Goal: Task Accomplishment & Management: Complete application form

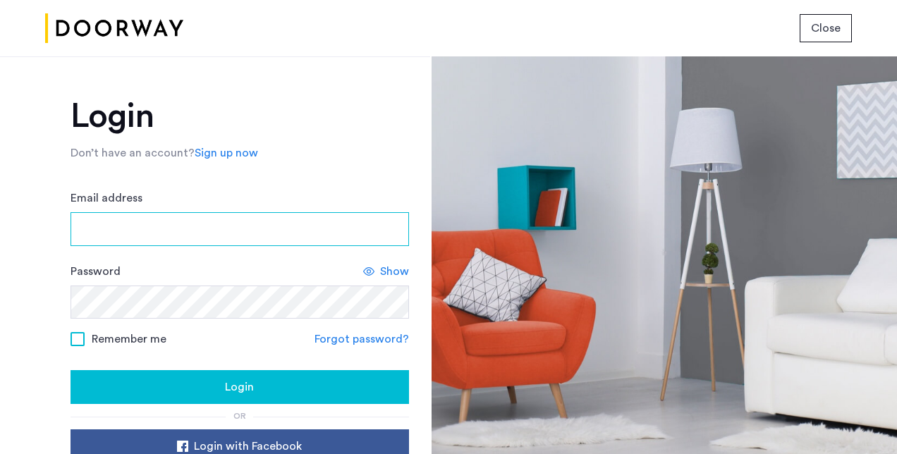
type input "**********"
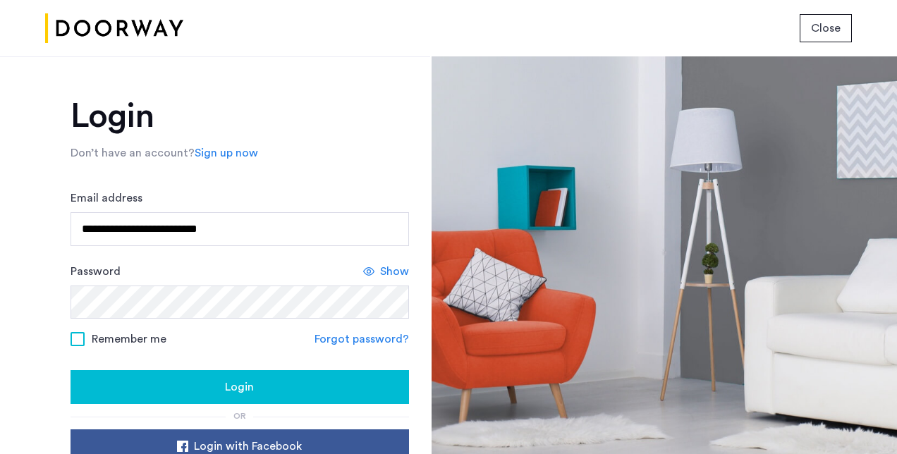
click at [244, 388] on span "Login" at bounding box center [239, 387] width 29 height 17
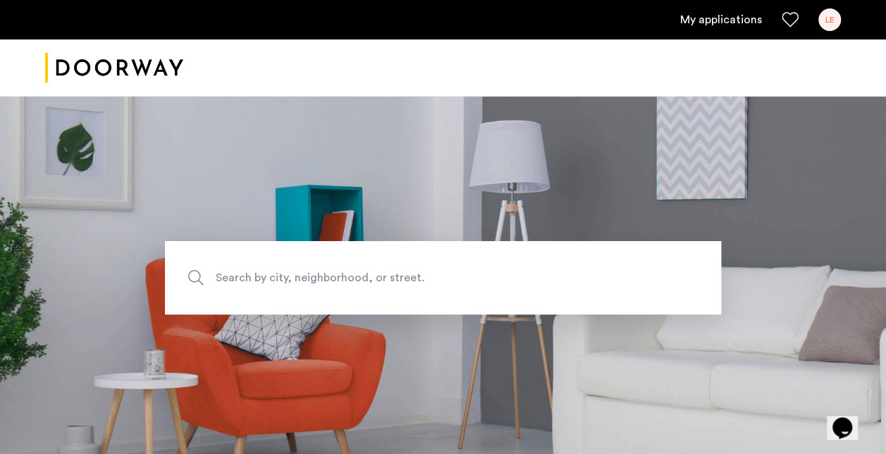
click at [735, 24] on link "My applications" at bounding box center [721, 19] width 82 height 17
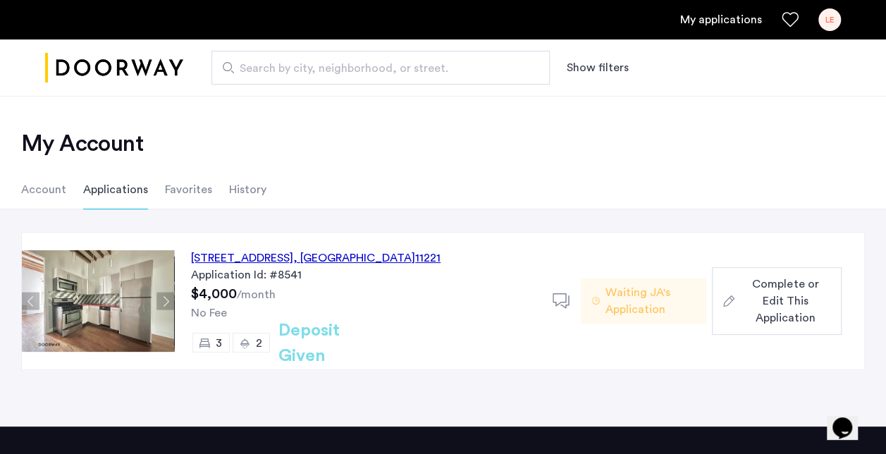
click at [773, 299] on span "Complete or Edit This Application" at bounding box center [785, 301] width 90 height 51
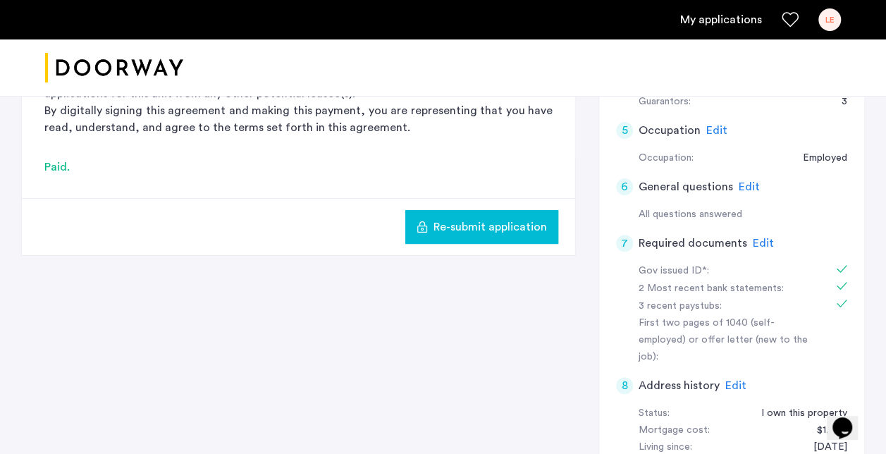
scroll to position [508, 0]
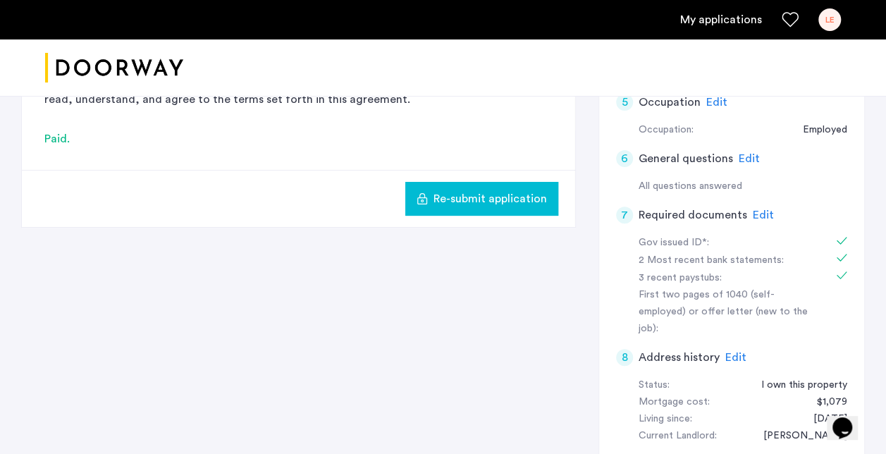
click at [754, 209] on span "Edit" at bounding box center [763, 214] width 21 height 11
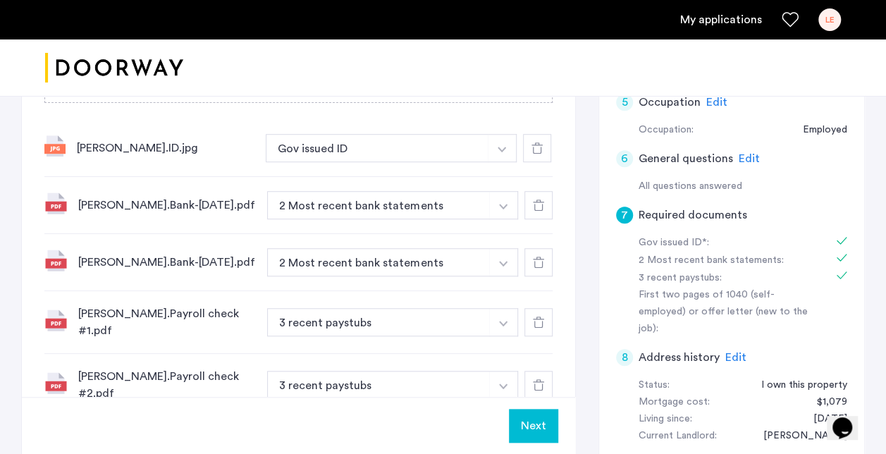
click at [531, 438] on button "Next" at bounding box center [533, 426] width 49 height 34
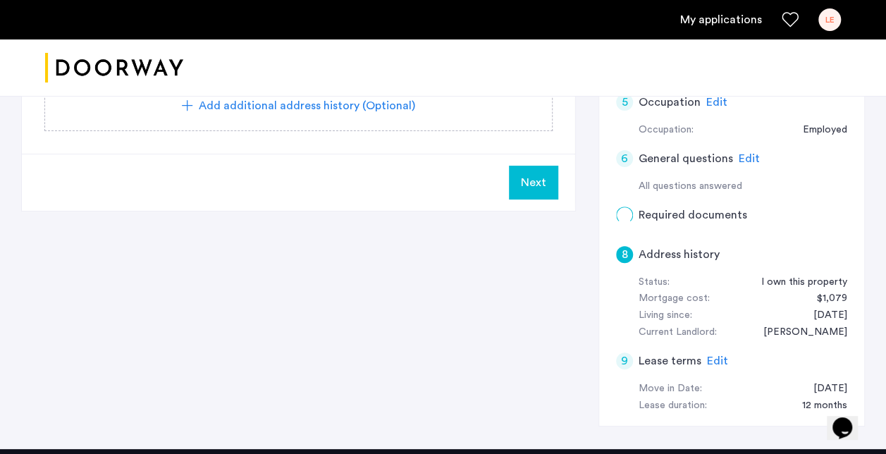
scroll to position [0, 0]
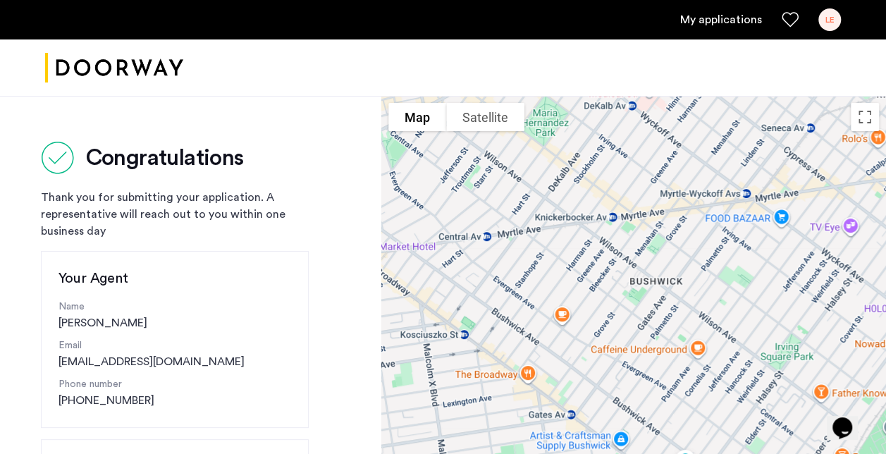
drag, startPoint x: 648, startPoint y: 97, endPoint x: 692, endPoint y: 20, distance: 89.4
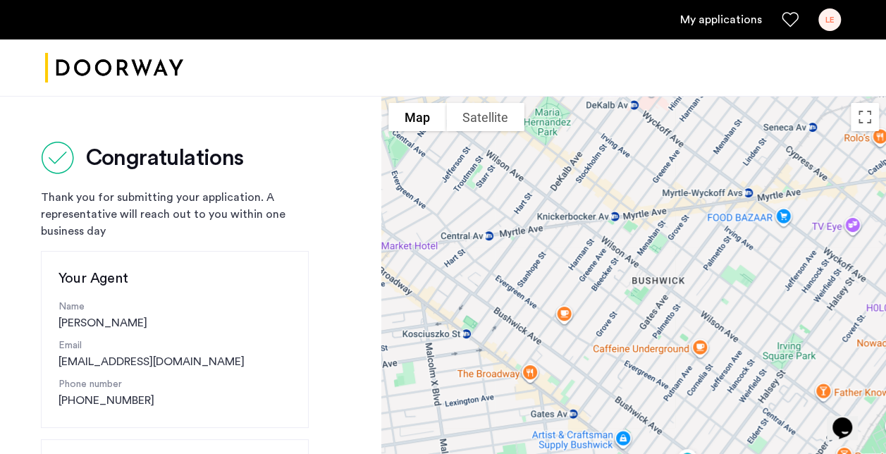
click at [692, 20] on link "My applications" at bounding box center [721, 19] width 82 height 17
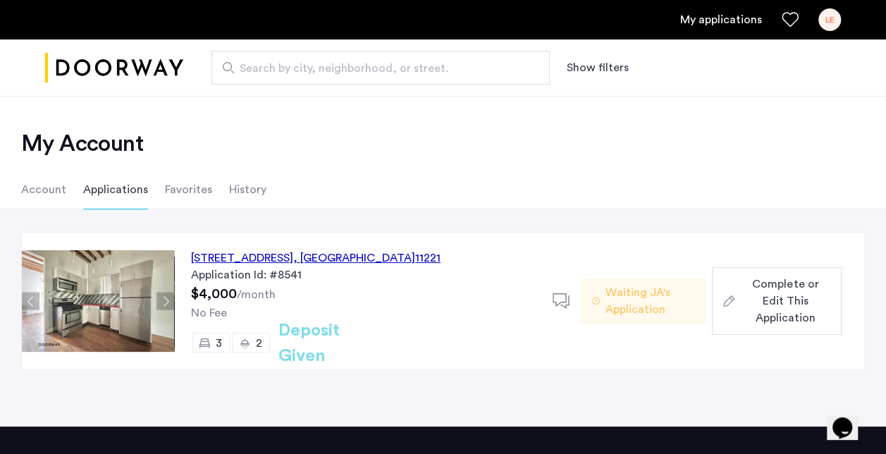
click at [764, 298] on span "Complete or Edit This Application" at bounding box center [785, 301] width 90 height 51
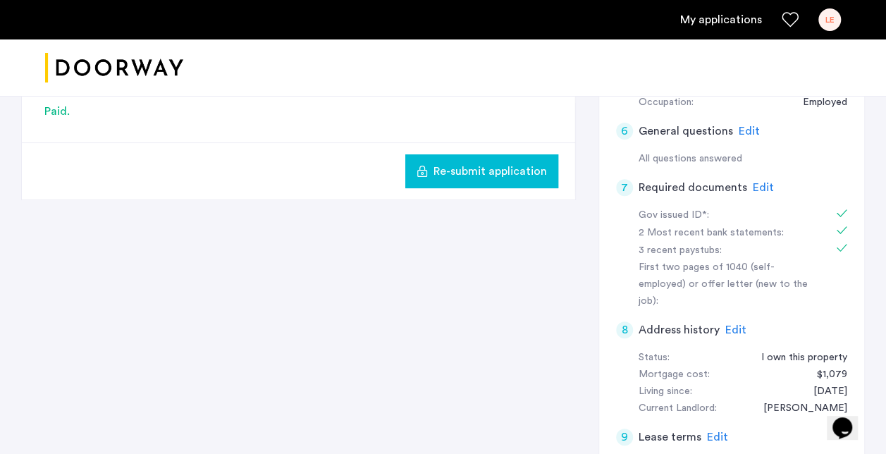
scroll to position [536, 0]
click at [763, 182] on span "Edit" at bounding box center [763, 186] width 21 height 11
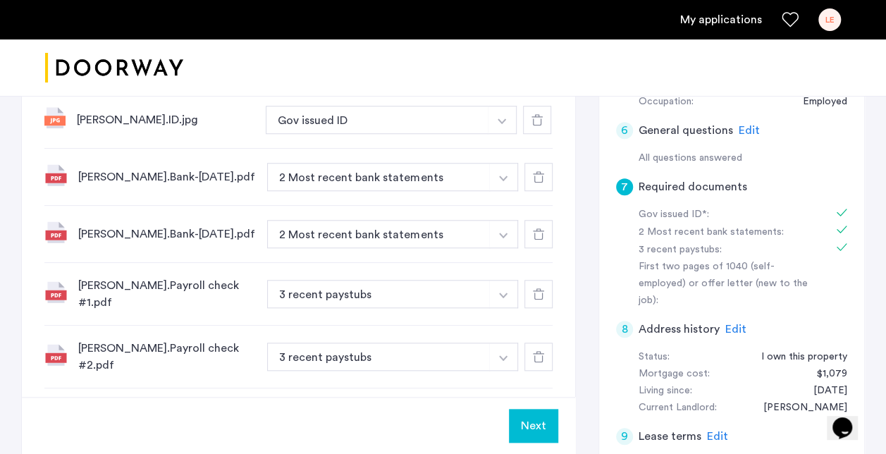
click at [563, 381] on div "7 Required documents Gov issued ID* 2 Most recent bank statements 3 recent pays…" at bounding box center [298, 129] width 553 height 690
click at [535, 290] on icon at bounding box center [538, 293] width 11 height 11
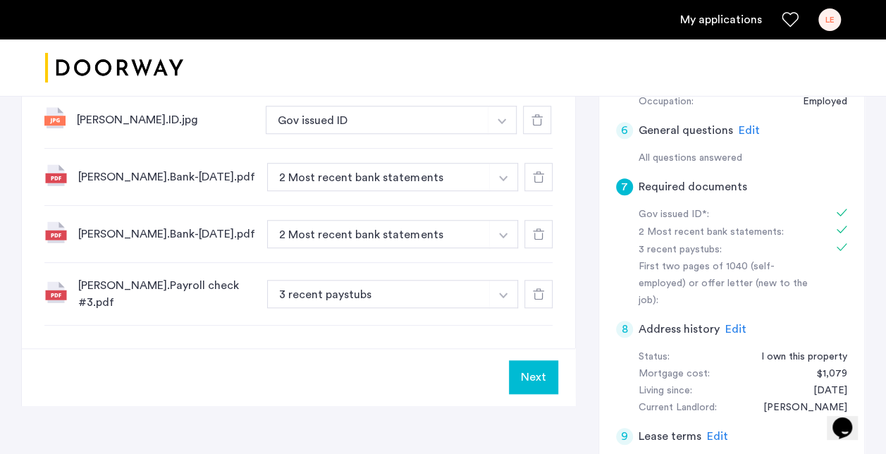
click at [537, 288] on icon at bounding box center [538, 293] width 11 height 11
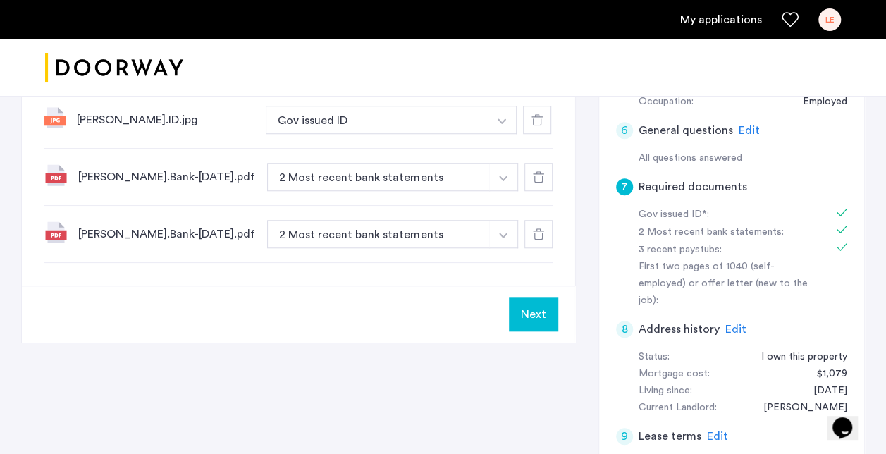
click at [515, 258] on div "Elmen, Larry.Bank-July 2025.pdf 2 Most recent bank statements + 3 recent paystu…" at bounding box center [298, 234] width 508 height 57
click at [490, 268] on div "7 Required documents Gov issued ID* 2 Most recent bank statements 3 recent pays…" at bounding box center [298, 35] width 553 height 502
drag, startPoint x: 490, startPoint y: 268, endPoint x: 468, endPoint y: 264, distance: 22.3
click at [468, 264] on div "7 Required documents Gov issued ID* 2 Most recent bank statements 3 recent pays…" at bounding box center [298, 35] width 553 height 502
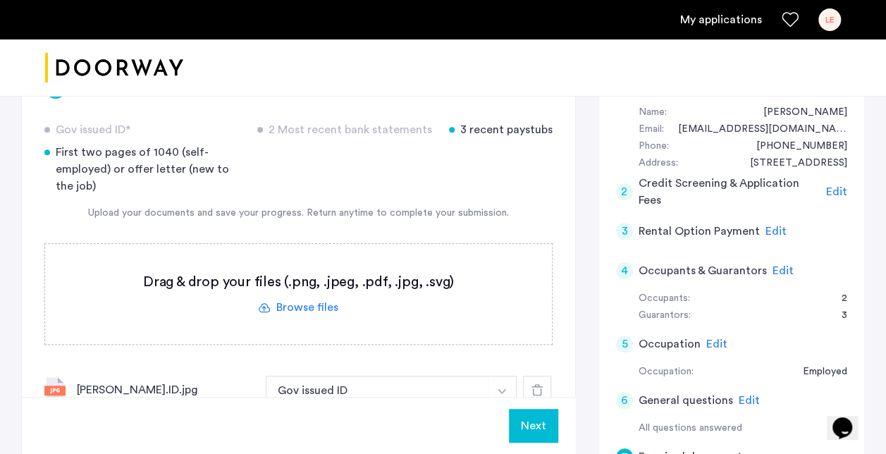
scroll to position [254, 0]
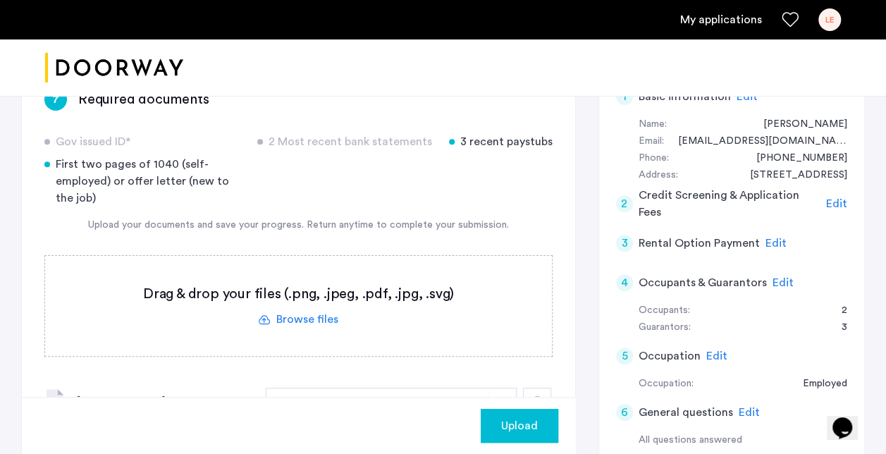
click at [559, 375] on div "7 Required documents Gov issued ID* 2 Most recent bank statements 3 recent pays…" at bounding box center [298, 348] width 553 height 565
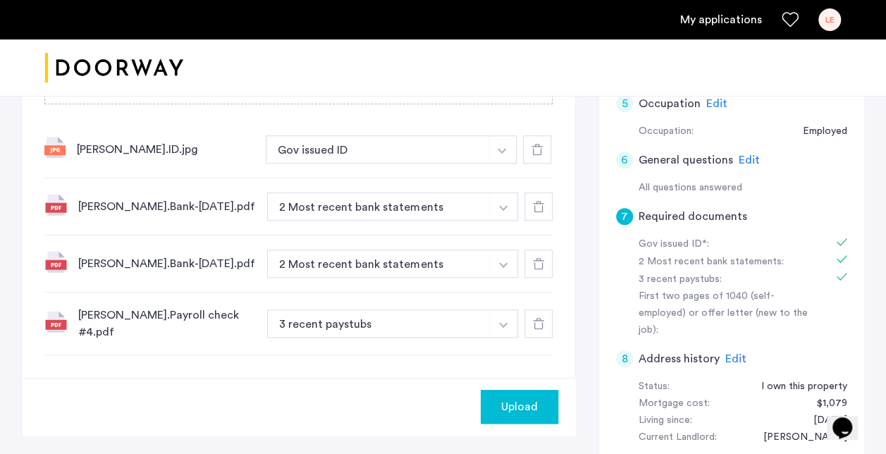
scroll to position [508, 0]
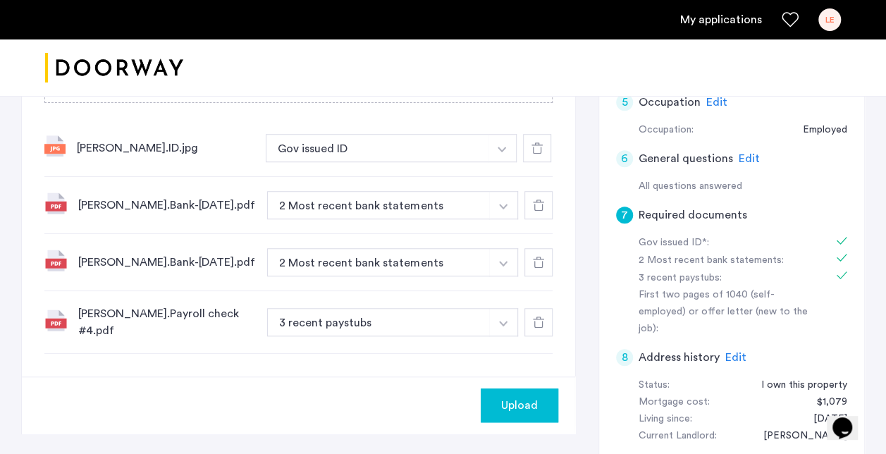
click at [585, 202] on div "7 Required documents Gov issued ID* 2 Most recent bank statements 3 recent pays…" at bounding box center [443, 182] width 844 height 742
click at [563, 144] on div "7 Required documents Gov issued ID* 2 Most recent bank statements 3 recent pays…" at bounding box center [298, 94] width 553 height 565
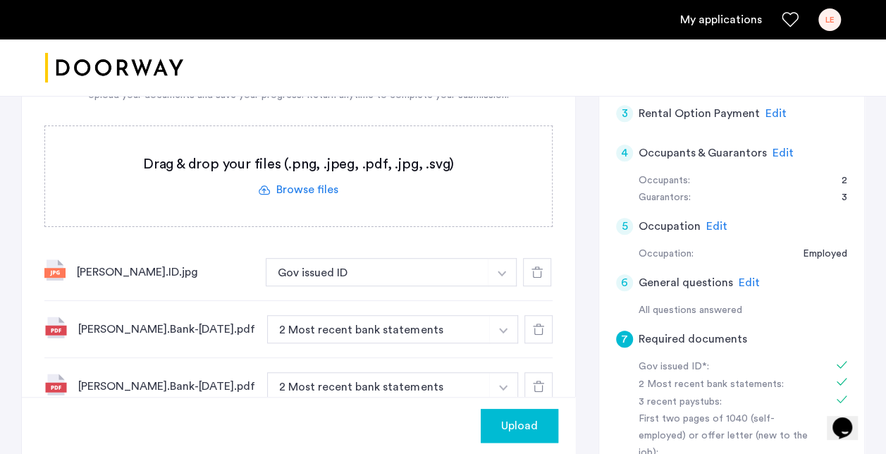
scroll to position [367, 0]
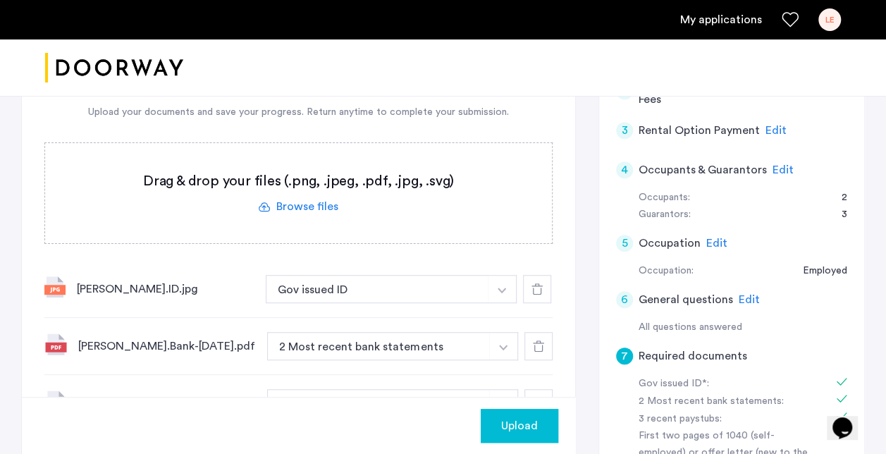
click at [563, 257] on div "7 Required documents Gov issued ID* 2 Most recent bank statements 3 recent pays…" at bounding box center [298, 298] width 553 height 690
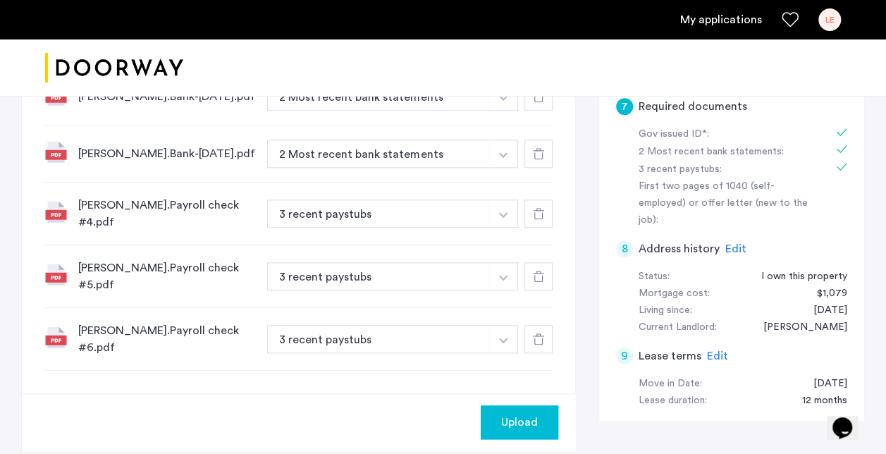
scroll to position [620, 0]
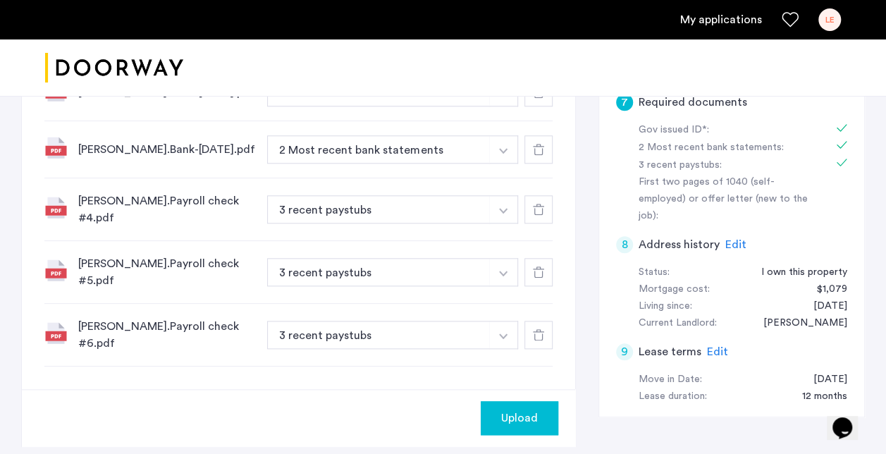
click at [510, 410] on span "Upload" at bounding box center [519, 418] width 37 height 17
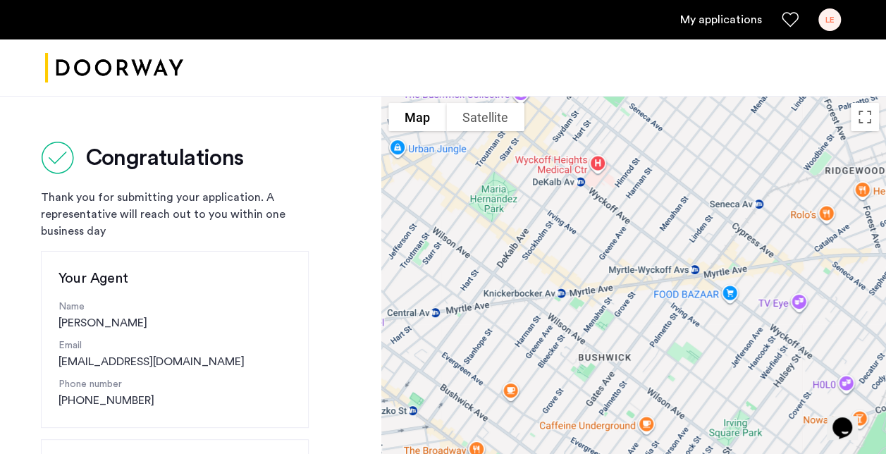
click at [836, 16] on div "LE" at bounding box center [829, 19] width 23 height 23
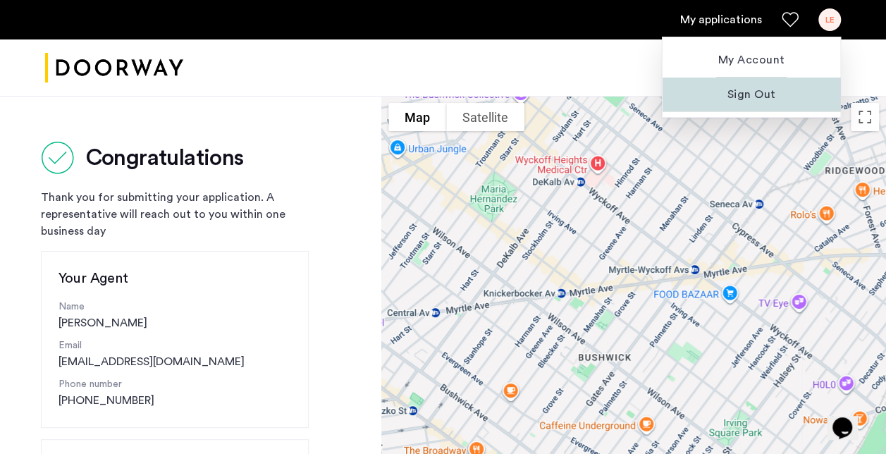
click at [737, 93] on span "Sign Out" at bounding box center [751, 94] width 155 height 17
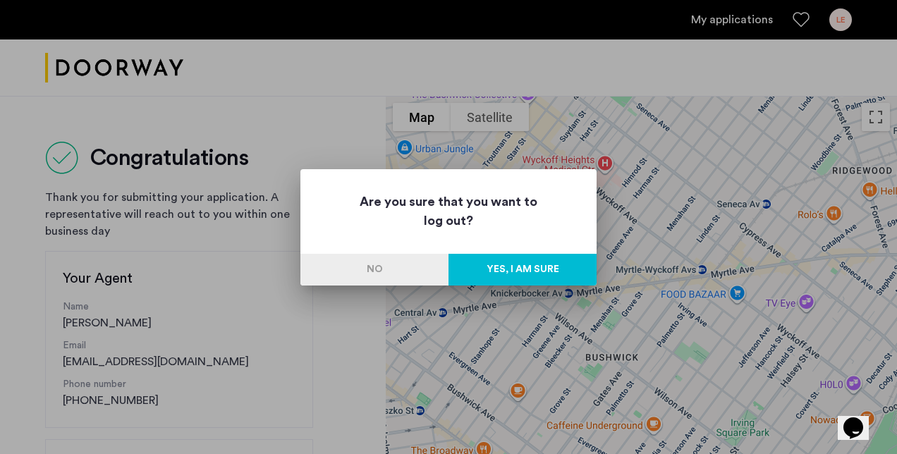
click at [477, 269] on button "Yes, I am sure" at bounding box center [522, 270] width 148 height 32
